Goal: Check status

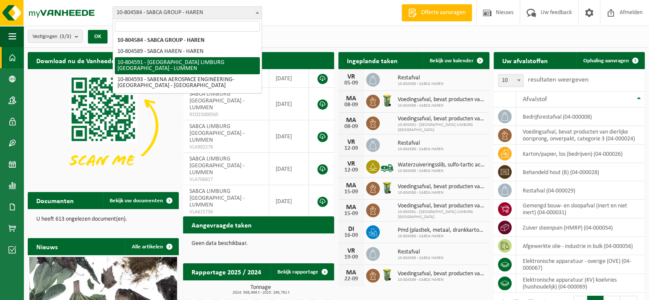
select select "34497"
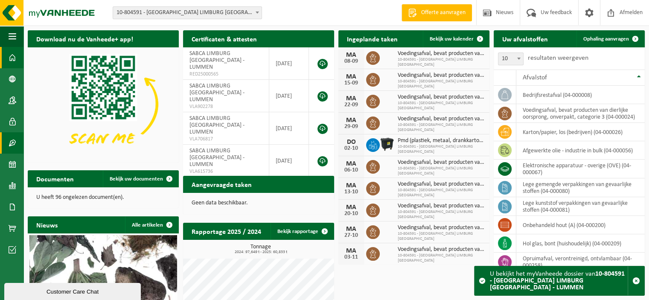
click at [15, 144] on span at bounding box center [13, 142] width 8 height 21
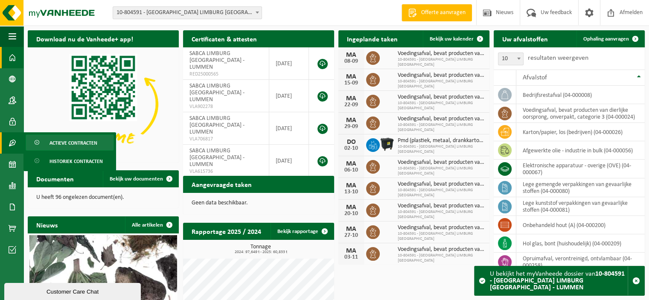
click at [66, 143] on span "Actieve contracten" at bounding box center [74, 143] width 48 height 16
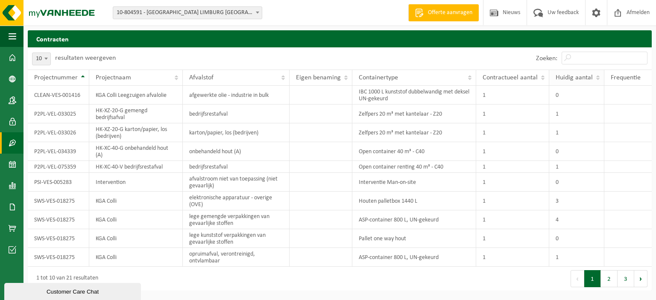
click at [581, 77] on span "Huidig aantal" at bounding box center [573, 77] width 37 height 7
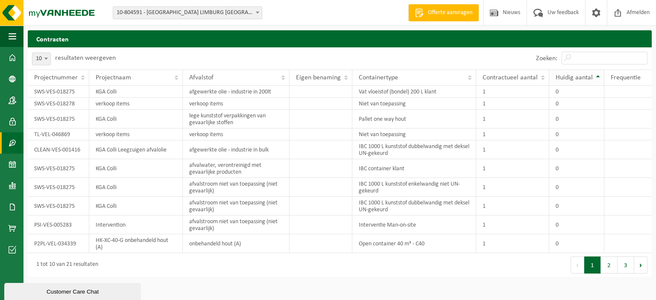
click at [591, 77] on span "Huidig aantal" at bounding box center [573, 77] width 37 height 7
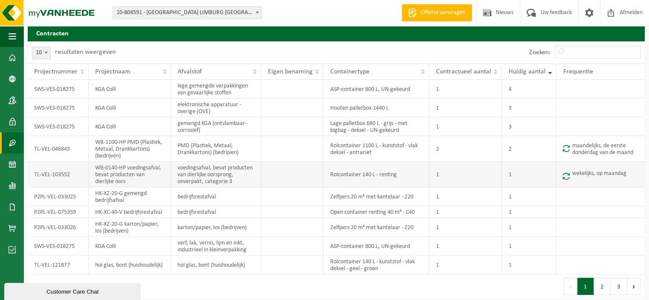
scroll to position [7, 0]
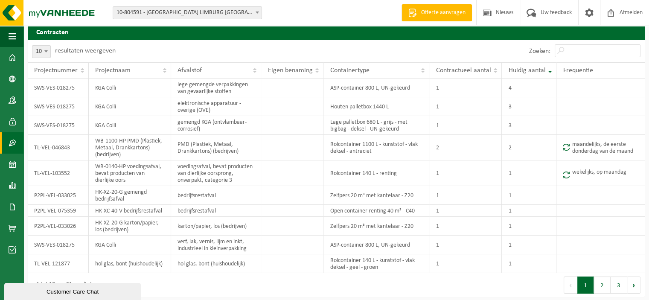
click at [42, 50] on span at bounding box center [46, 51] width 9 height 11
select select "100"
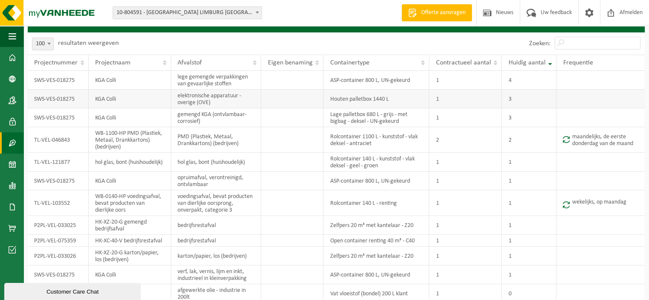
scroll to position [0, 0]
